Goal: Task Accomplishment & Management: Use online tool/utility

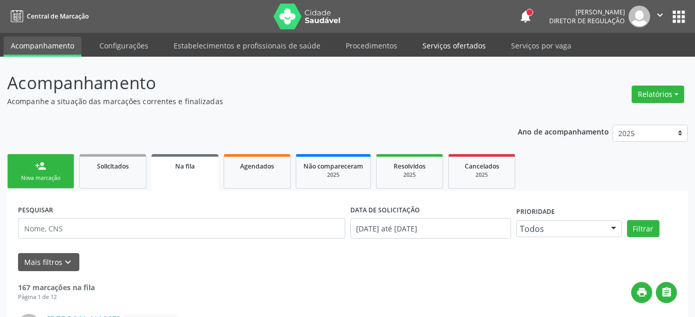
click at [436, 37] on link "Serviços ofertados" at bounding box center [454, 46] width 78 height 18
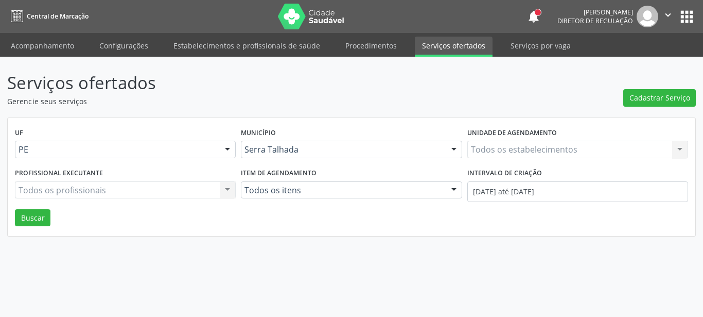
click at [508, 150] on div "Todos os estabelecimentos Todos os estabelecimentos Nenhum resultado encontrado…" at bounding box center [578, 150] width 221 height 18
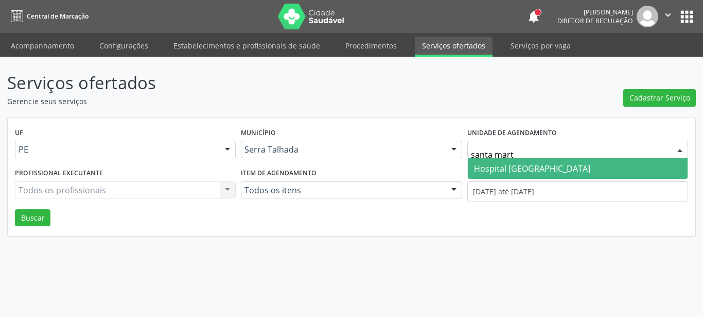
type input "santa marta"
click at [505, 169] on span "Hospital [GEOGRAPHIC_DATA]" at bounding box center [532, 168] width 116 height 11
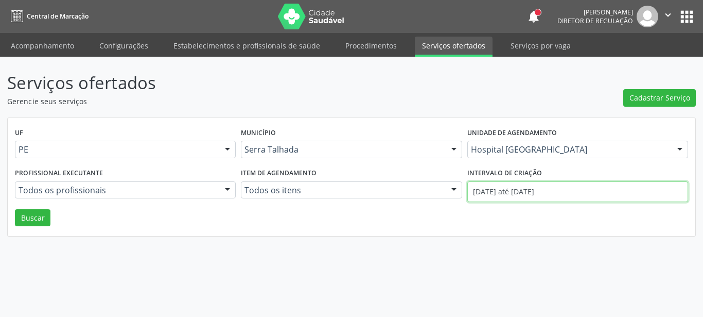
click at [508, 189] on input "01/09/2025 até 09/09/2025" at bounding box center [578, 191] width 221 height 21
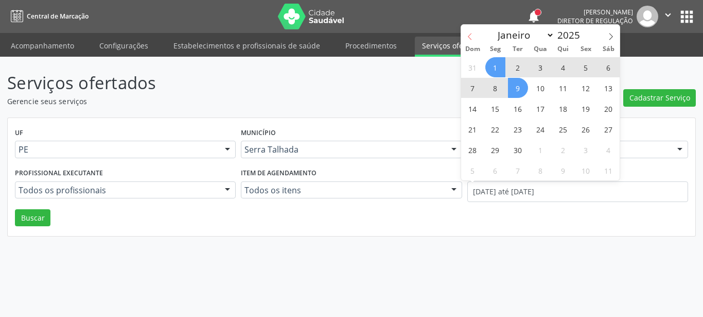
click at [468, 37] on icon at bounding box center [470, 36] width 7 height 7
select select "7"
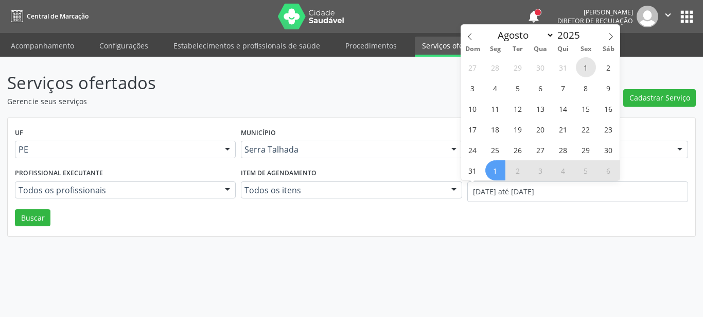
click at [584, 63] on span "1" at bounding box center [586, 67] width 20 height 20
type input "01/08/2025"
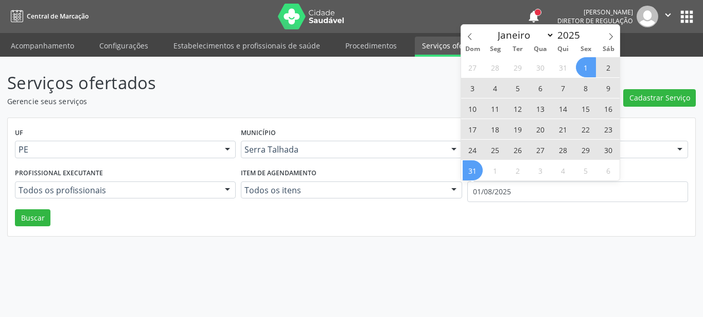
click at [471, 170] on span "31" at bounding box center [473, 170] width 20 height 20
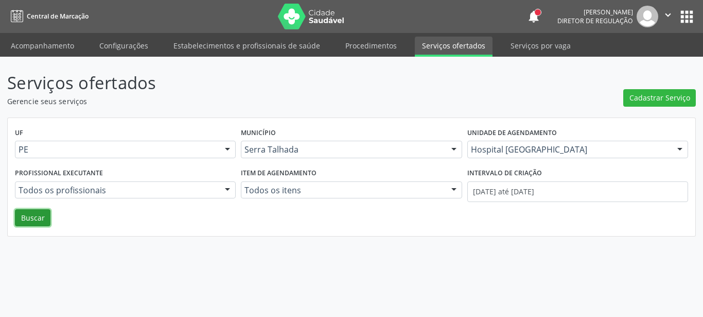
click at [25, 212] on button "Buscar" at bounding box center [33, 218] width 36 height 18
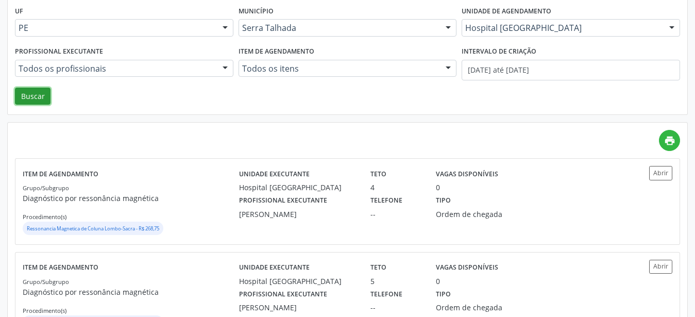
scroll to position [158, 0]
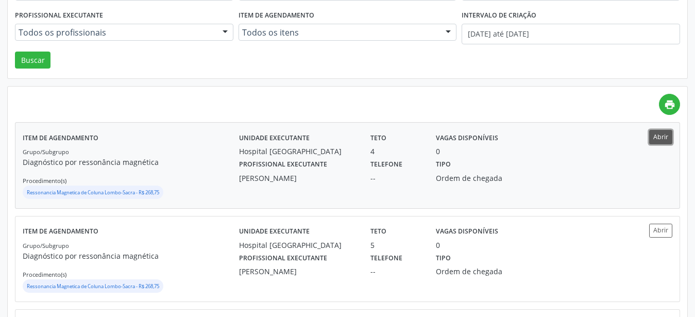
click at [653, 138] on button "Abrir" at bounding box center [660, 137] width 23 height 14
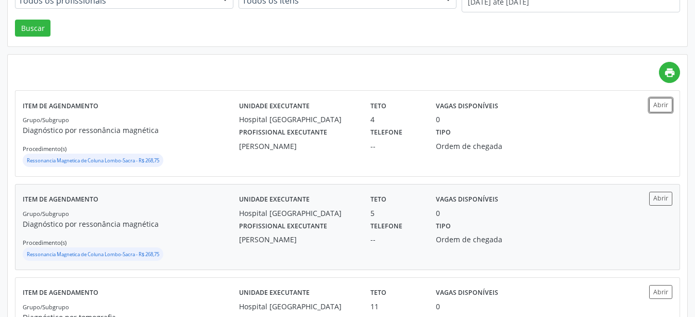
scroll to position [210, 0]
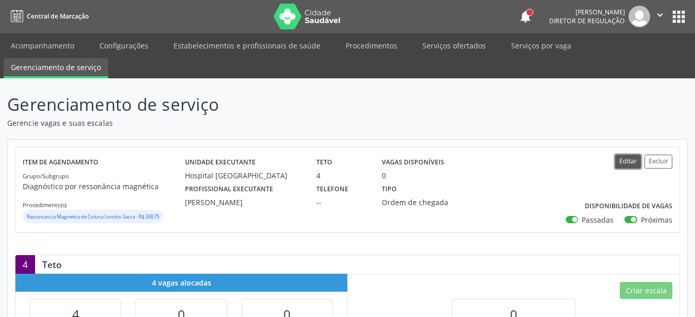
click at [627, 162] on button "Editar" at bounding box center [628, 161] width 26 height 14
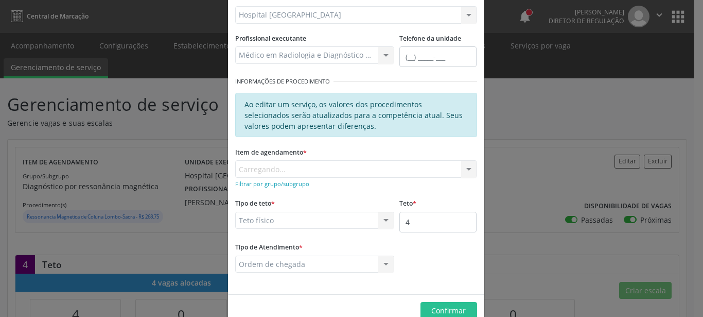
scroll to position [117, 0]
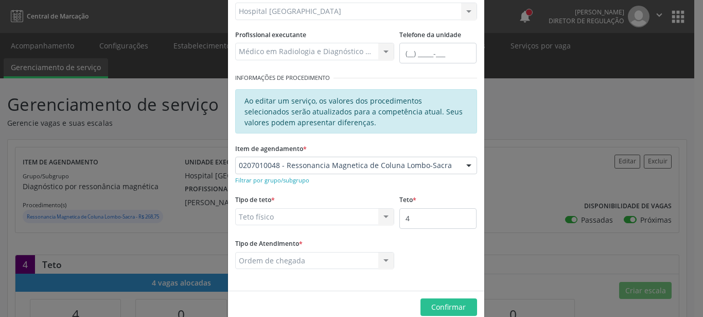
click at [415, 178] on div "Filtrar por grupo/subgrupo" at bounding box center [356, 179] width 242 height 11
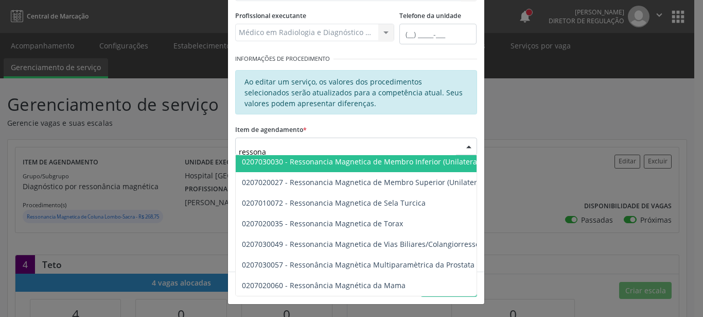
scroll to position [157, 0]
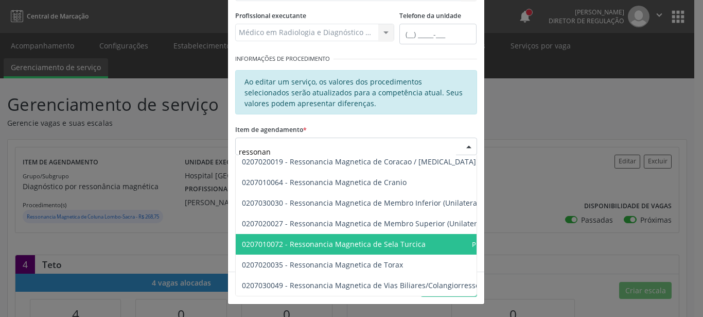
type input "ressonanc"
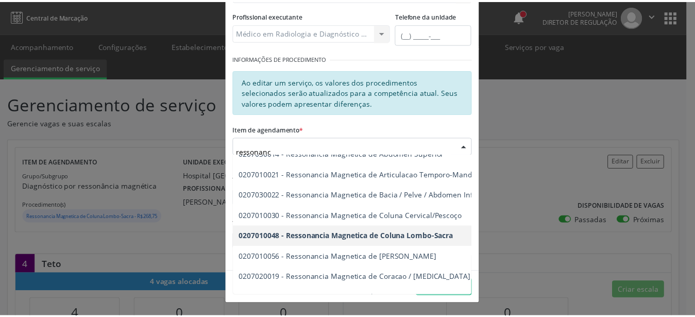
scroll to position [0, 0]
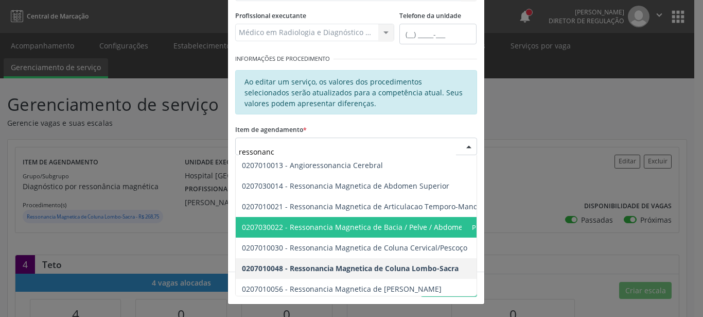
drag, startPoint x: 348, startPoint y: 227, endPoint x: 290, endPoint y: 219, distance: 58.3
click at [348, 228] on span "0207030022 - Ressonancia Magnetica de Bacia / Pelve / Abdomen Inferior" at bounding box center [368, 227] width 253 height 10
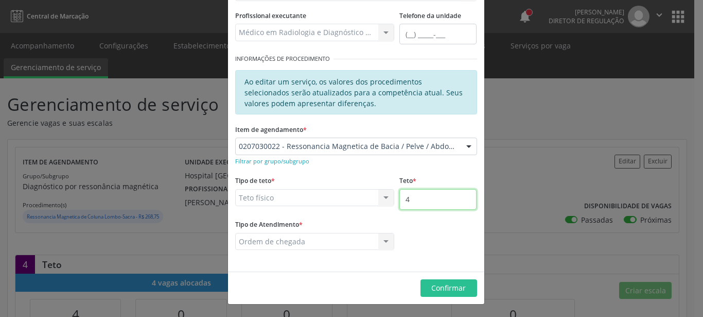
click at [421, 208] on input "4" at bounding box center [438, 199] width 77 height 21
type input "5"
click at [443, 289] on span "Confirmar" at bounding box center [449, 288] width 35 height 10
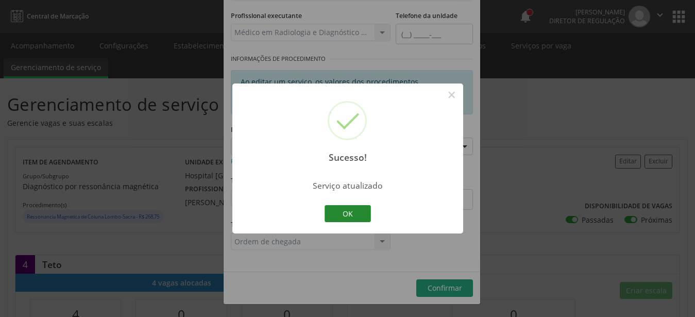
click at [355, 217] on button "OK" at bounding box center [347, 214] width 46 height 18
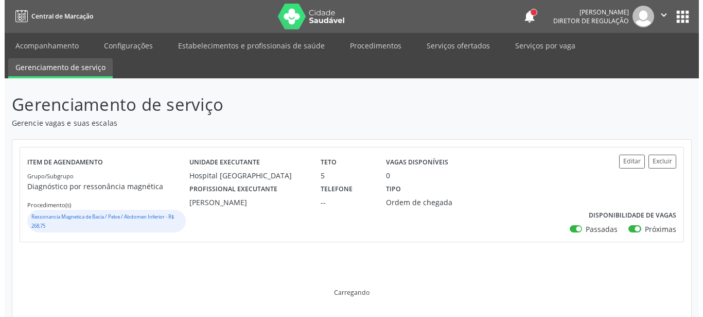
scroll to position [105, 0]
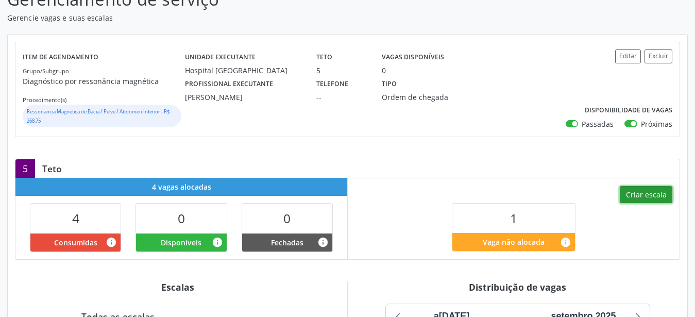
click at [645, 198] on button "Criar escala" at bounding box center [645, 195] width 53 height 18
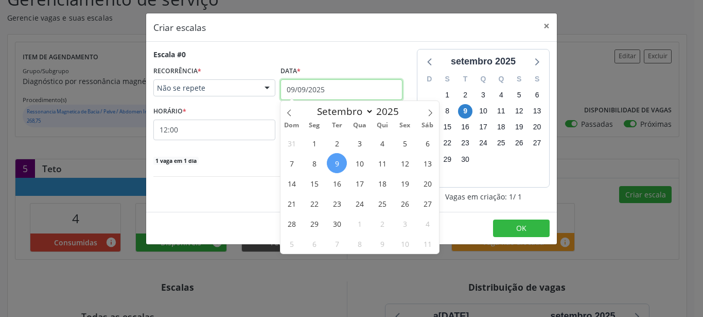
click at [299, 88] on input "09/09/2025" at bounding box center [342, 89] width 122 height 21
click at [359, 166] on span "10" at bounding box center [360, 163] width 20 height 20
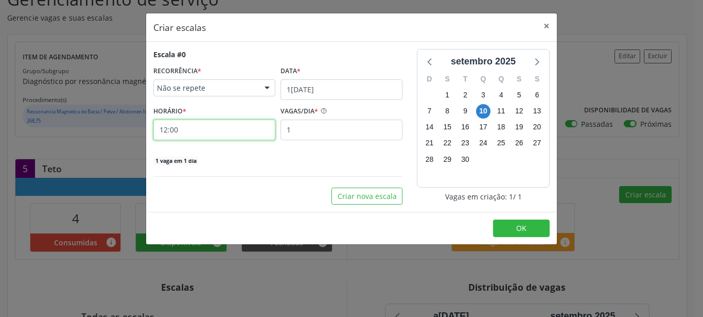
click at [180, 133] on input "12:00" at bounding box center [214, 129] width 122 height 21
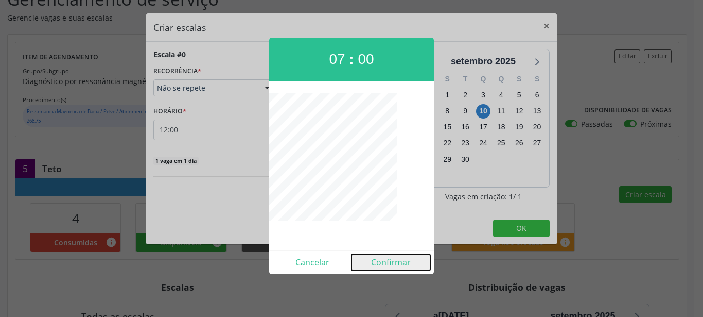
click at [384, 266] on button "Confirmar" at bounding box center [391, 262] width 79 height 16
type input "07:00"
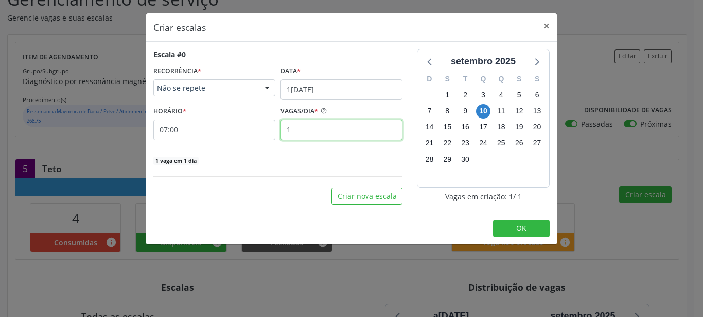
click at [306, 132] on input "1" at bounding box center [342, 129] width 122 height 21
click at [498, 225] on button "OK" at bounding box center [521, 228] width 57 height 18
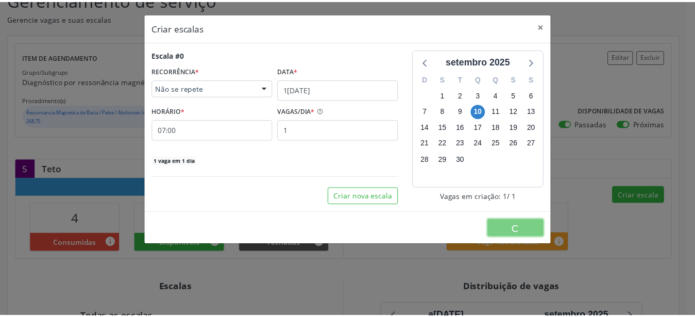
scroll to position [0, 0]
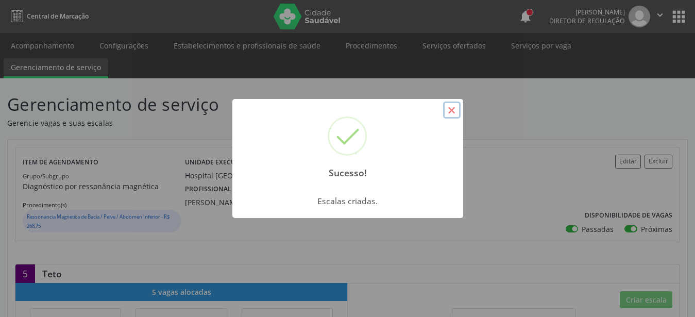
click at [449, 110] on button "×" at bounding box center [452, 110] width 18 height 18
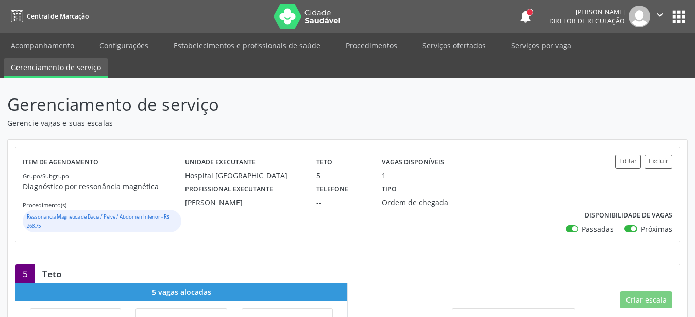
click at [663, 14] on icon "" at bounding box center [659, 14] width 11 height 11
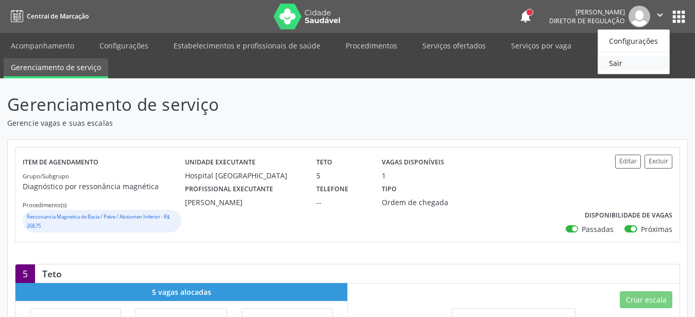
click at [615, 64] on link "Sair" at bounding box center [633, 63] width 71 height 14
